Goal: Information Seeking & Learning: Learn about a topic

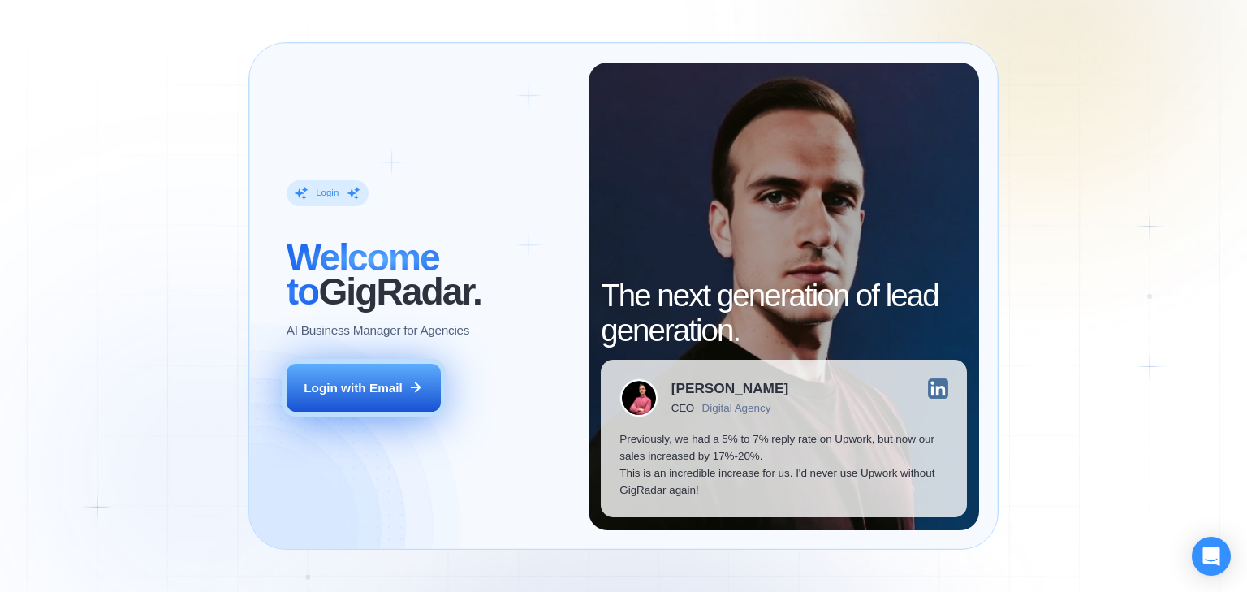
click at [403, 396] on button "Login with Email" at bounding box center [364, 388] width 154 height 49
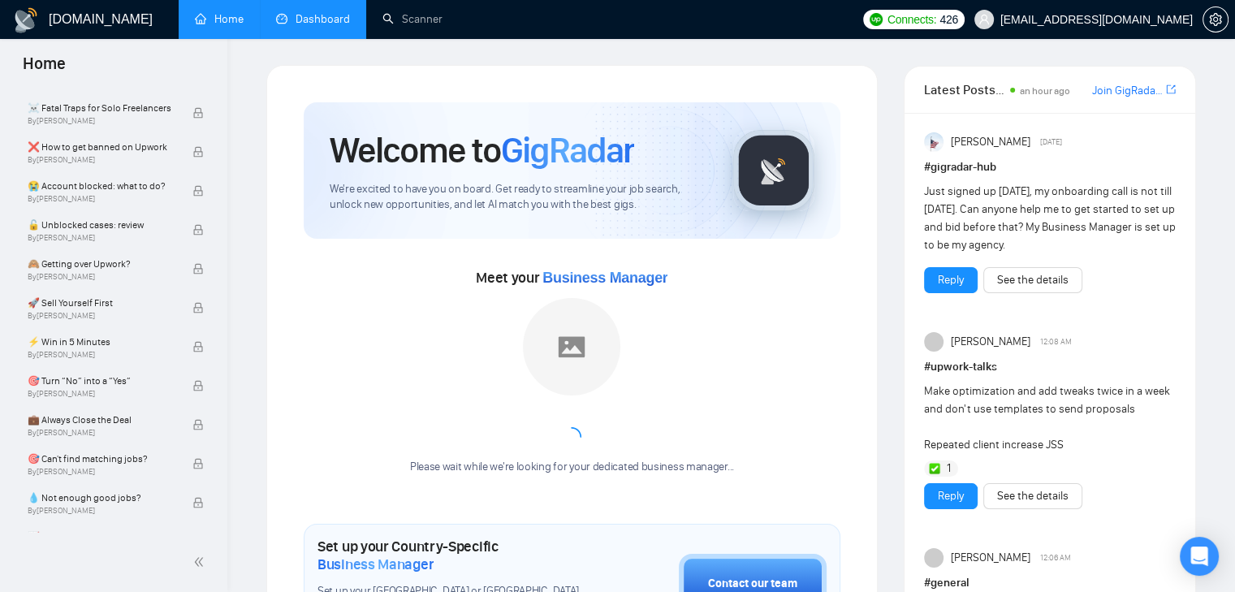
click at [317, 15] on link "Dashboard" at bounding box center [313, 19] width 74 height 14
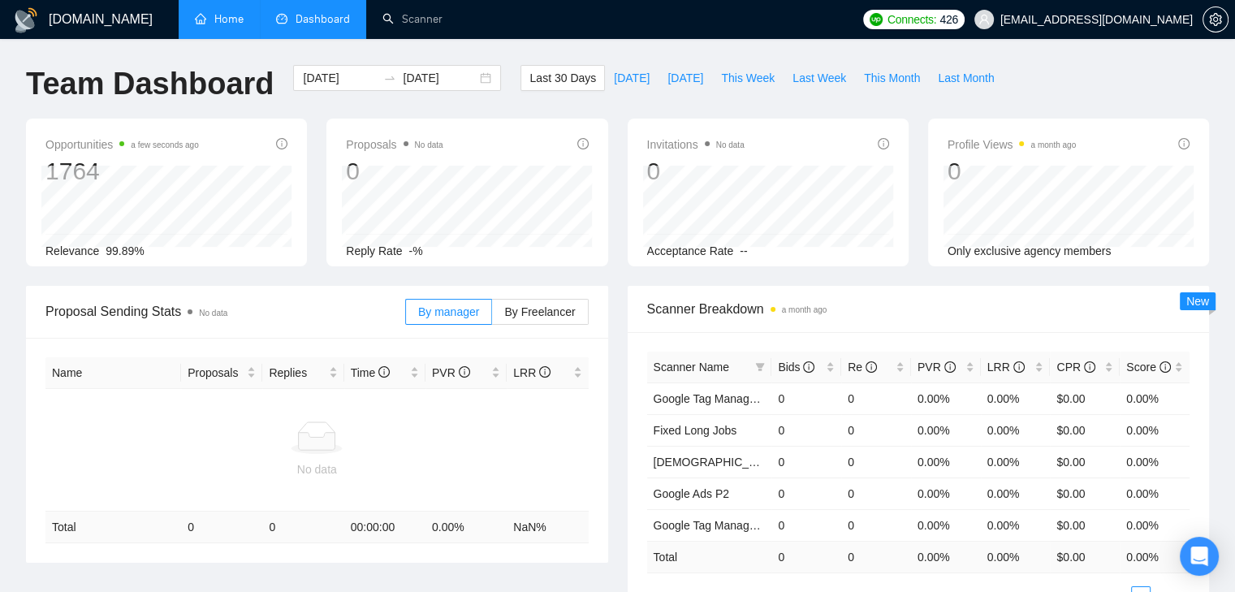
click at [231, 19] on link "Home" at bounding box center [219, 19] width 49 height 14
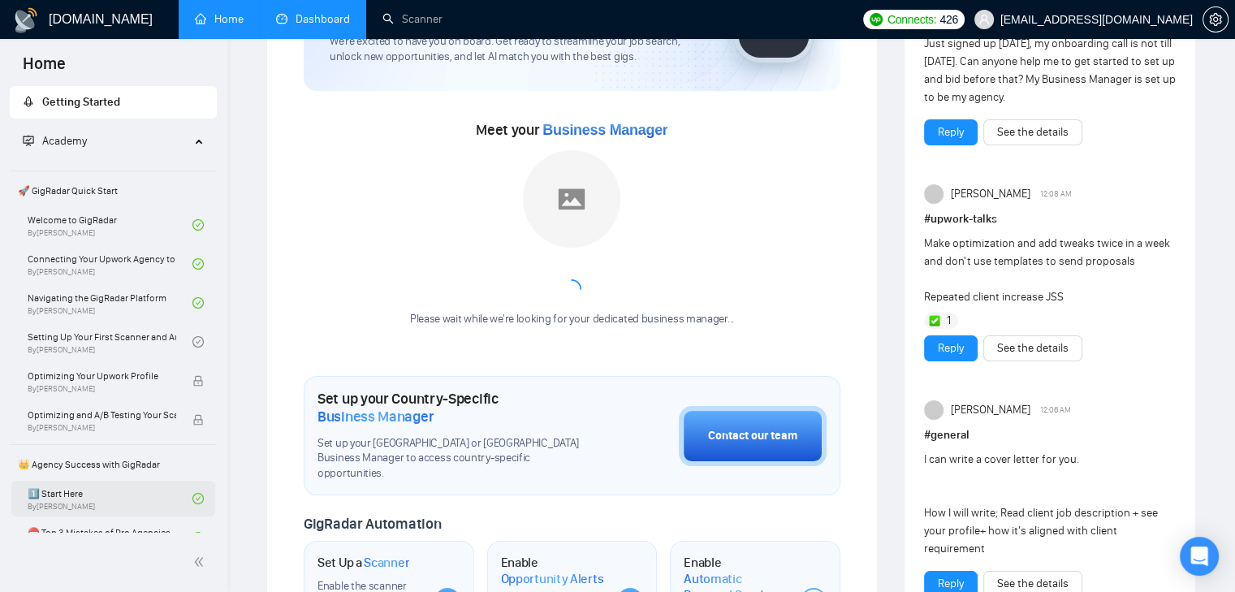
scroll to position [122, 0]
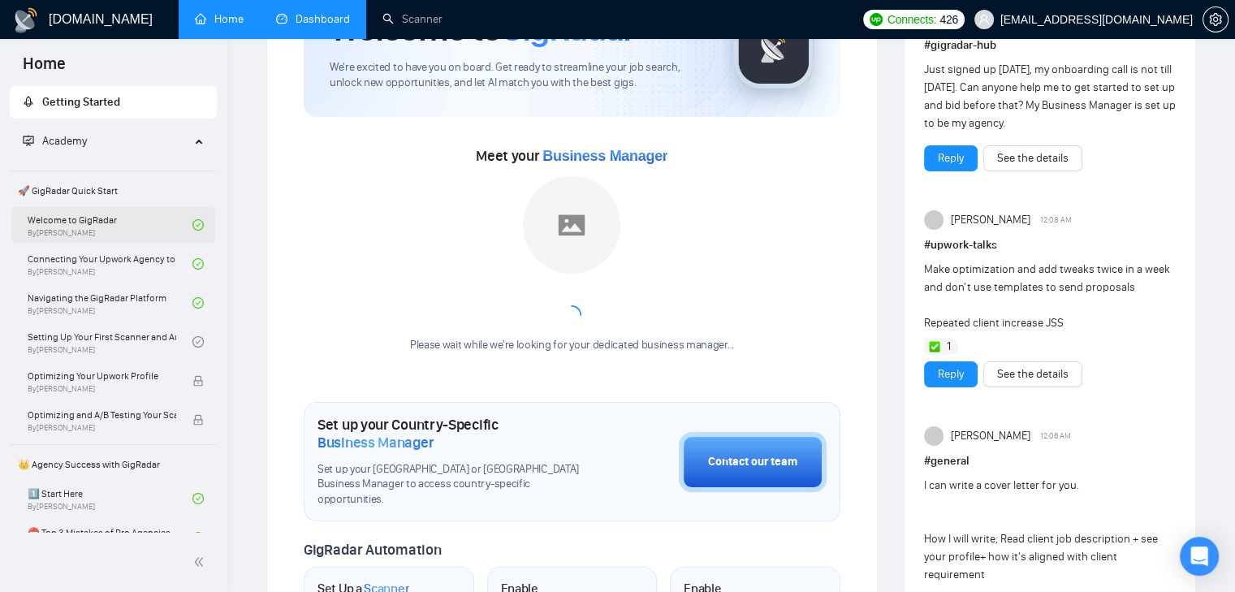
click at [119, 231] on link "Welcome to GigRadar By [PERSON_NAME]" at bounding box center [110, 225] width 165 height 36
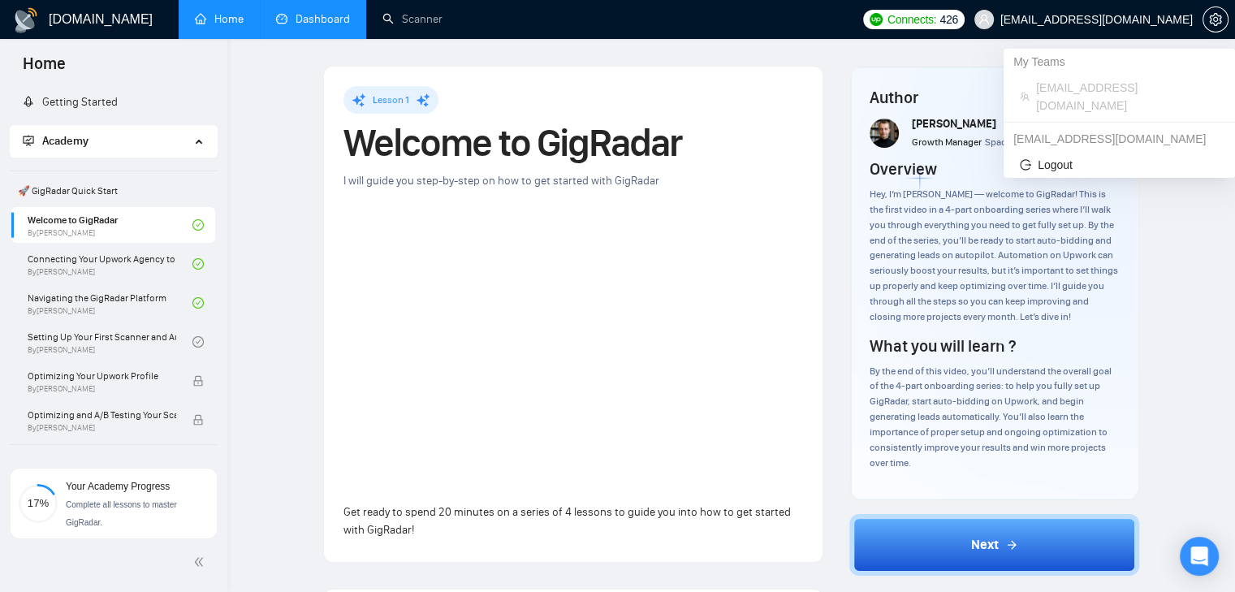
click at [1150, 19] on span "[EMAIL_ADDRESS][DOMAIN_NAME]" at bounding box center [1096, 19] width 192 height 0
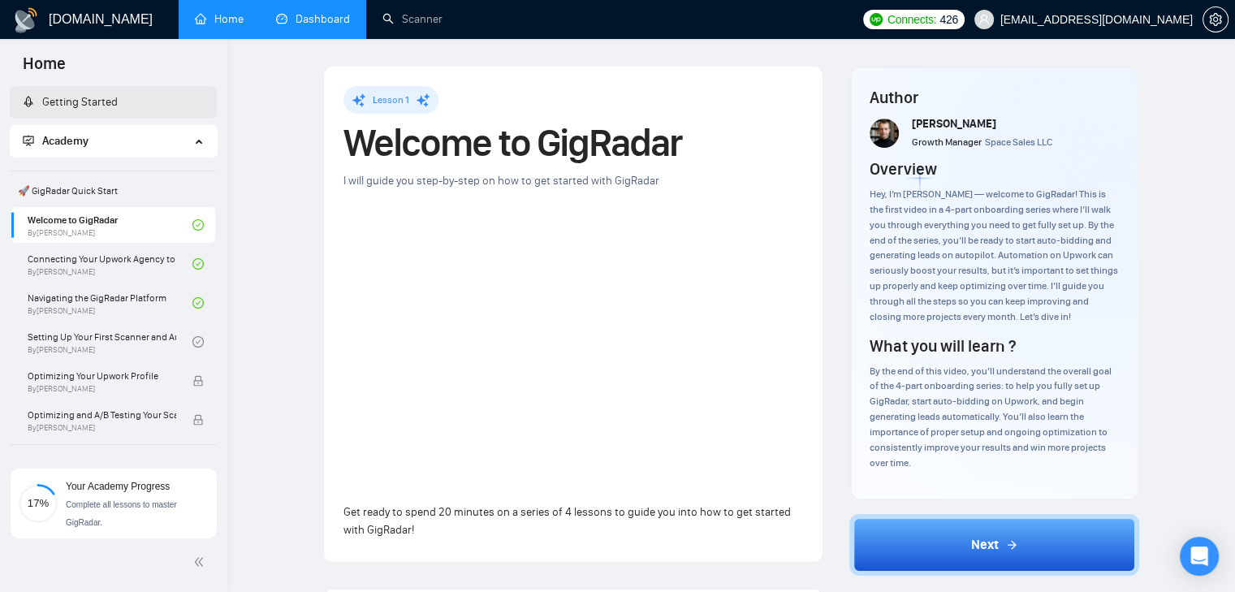
click at [118, 109] on link "Getting Started" at bounding box center [70, 102] width 95 height 14
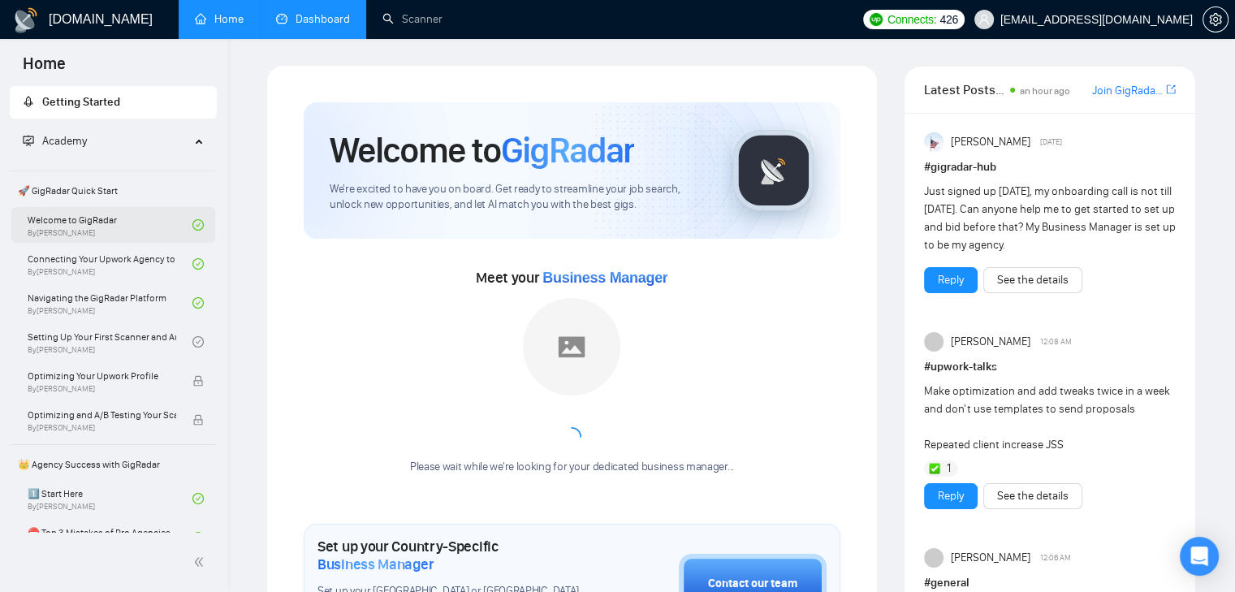
click at [86, 215] on link "Welcome to GigRadar By [PERSON_NAME]" at bounding box center [110, 225] width 165 height 36
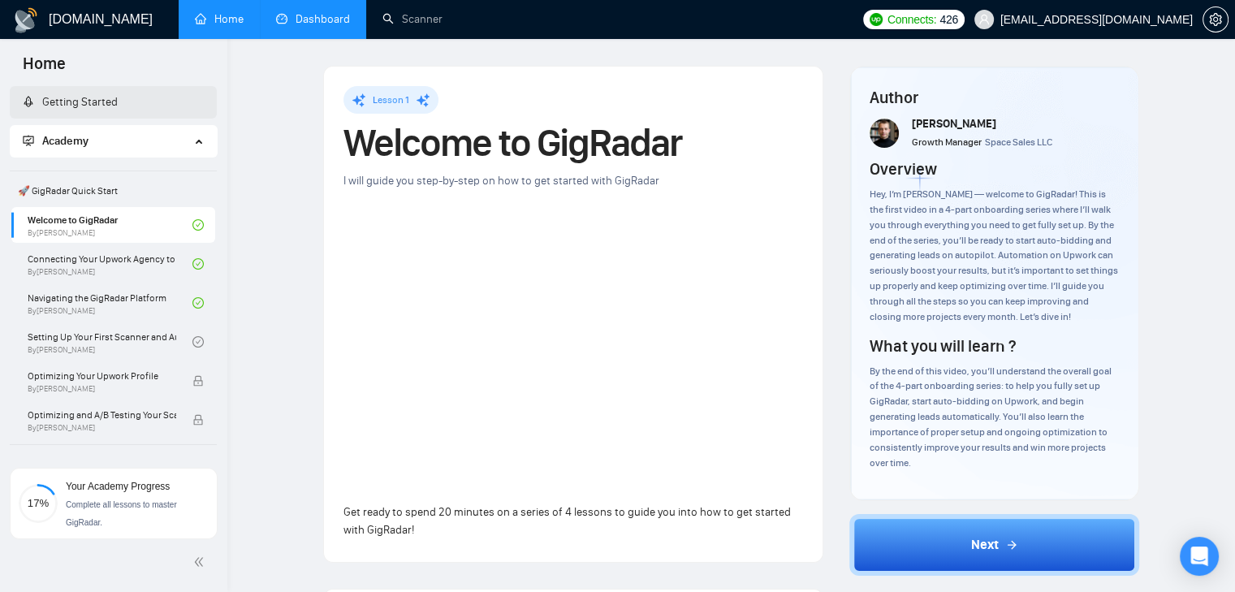
click at [762, 164] on div "Lesson 1 Welcome to GigRadar I will guide you step-by-step on how to get starte…" at bounding box center [573, 314] width 460 height 456
click at [84, 264] on link "Connecting Your Upwork Agency to GigRadar By [PERSON_NAME]" at bounding box center [110, 264] width 165 height 36
